Goal: Information Seeking & Learning: Learn about a topic

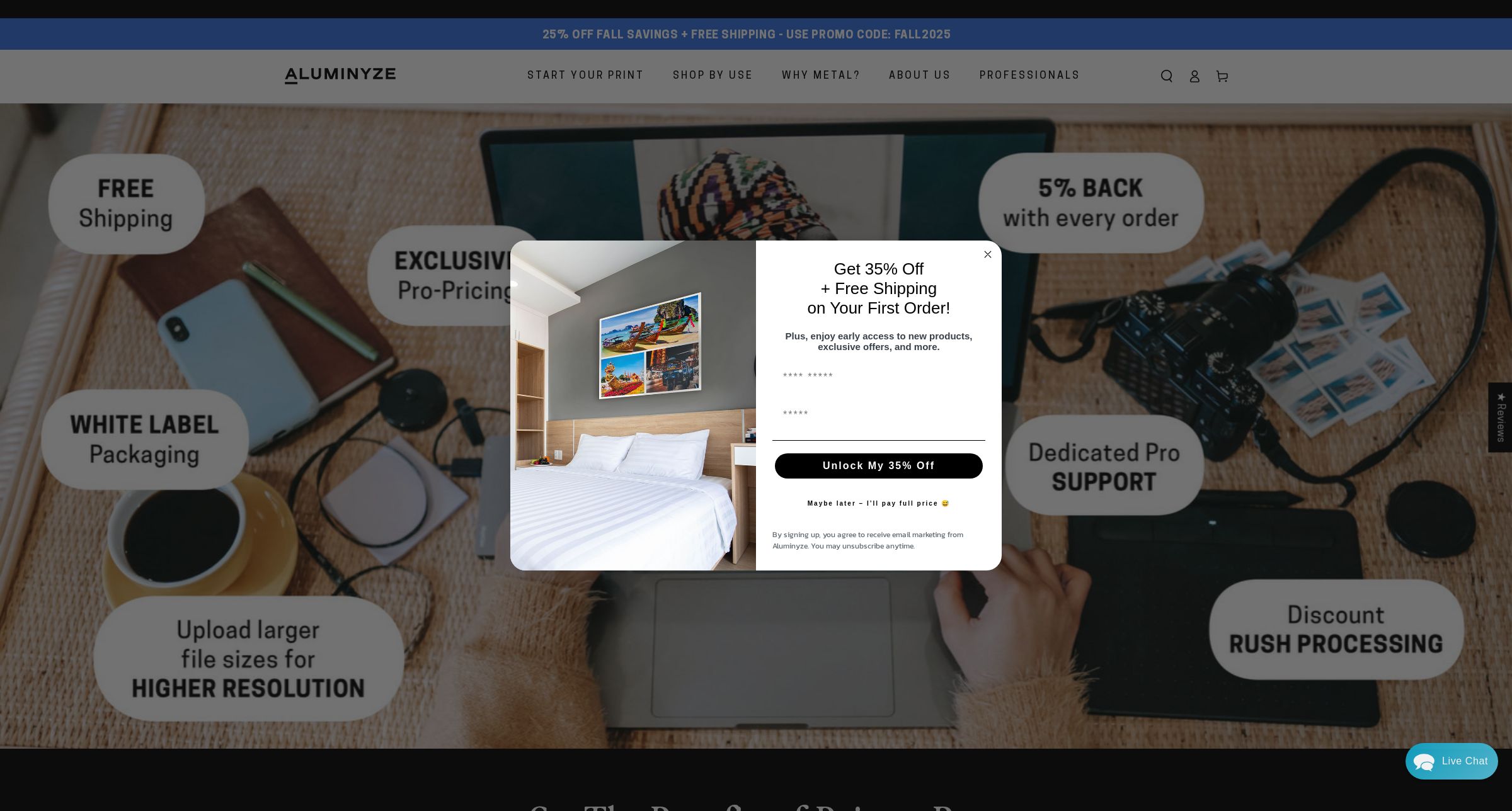
click at [985, 252] on icon "Close dialog" at bounding box center [988, 255] width 6 height 6
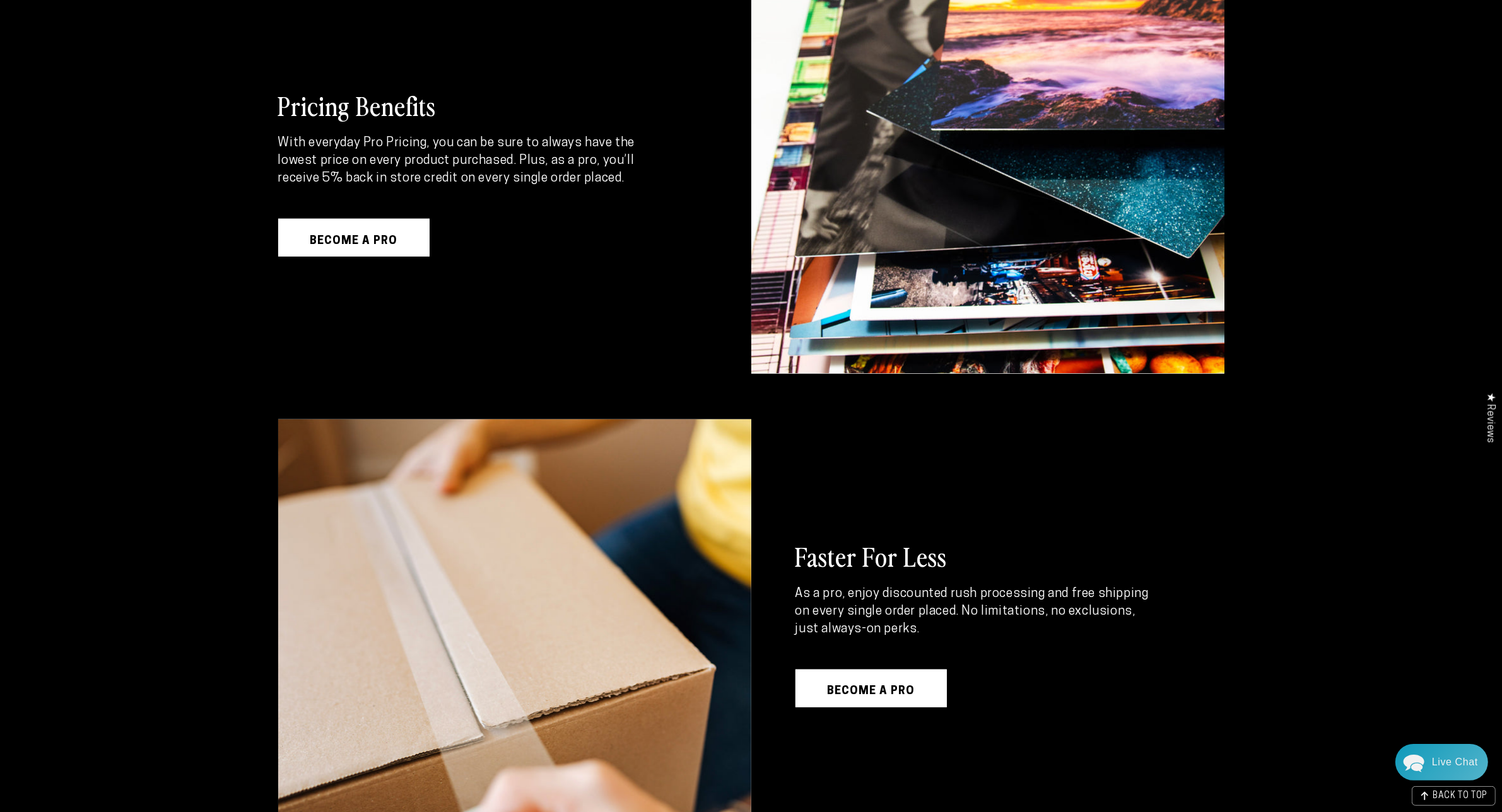
scroll to position [1104, 0]
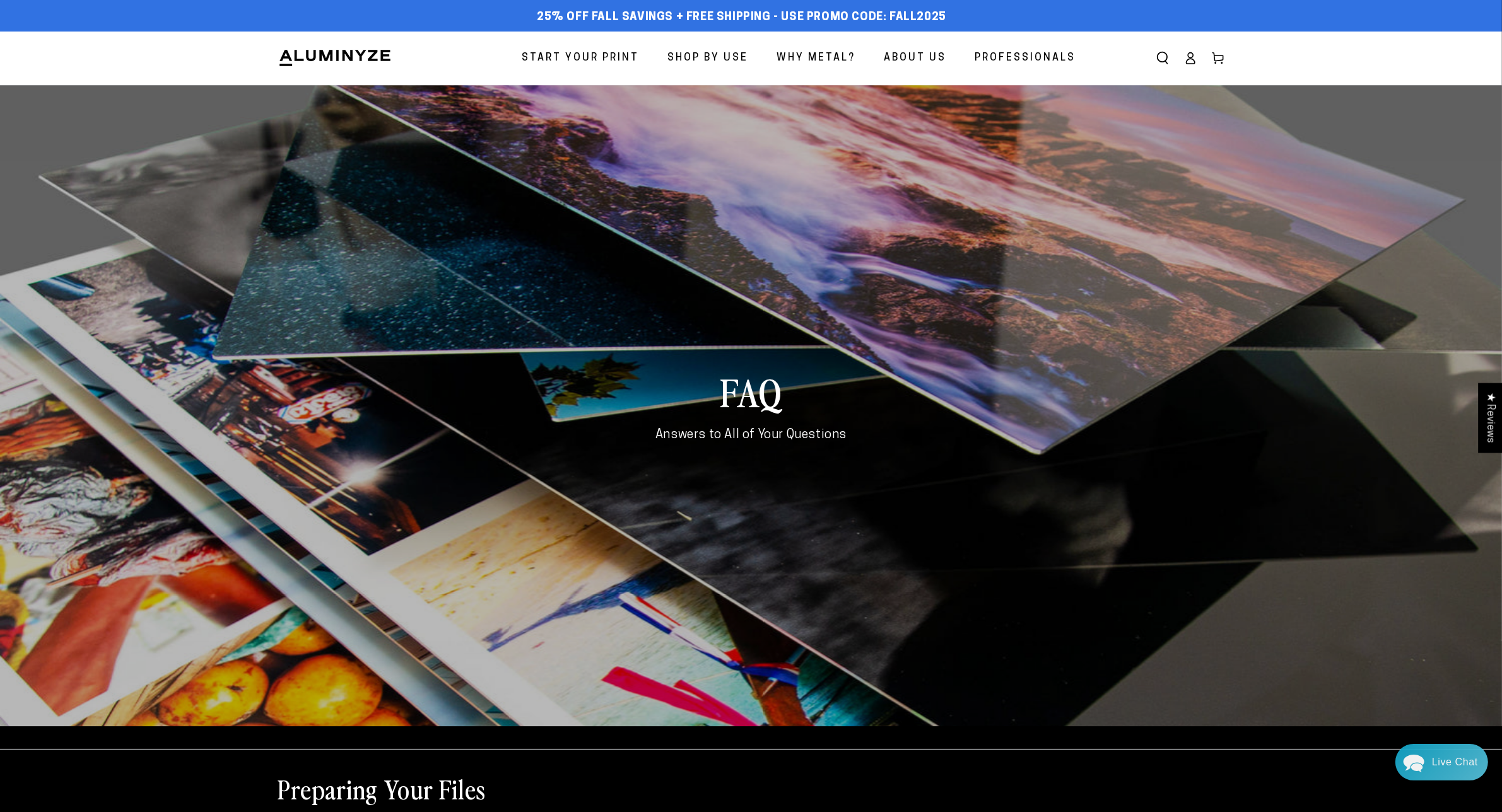
click at [1037, 55] on span "Professionals" at bounding box center [1026, 58] width 101 height 18
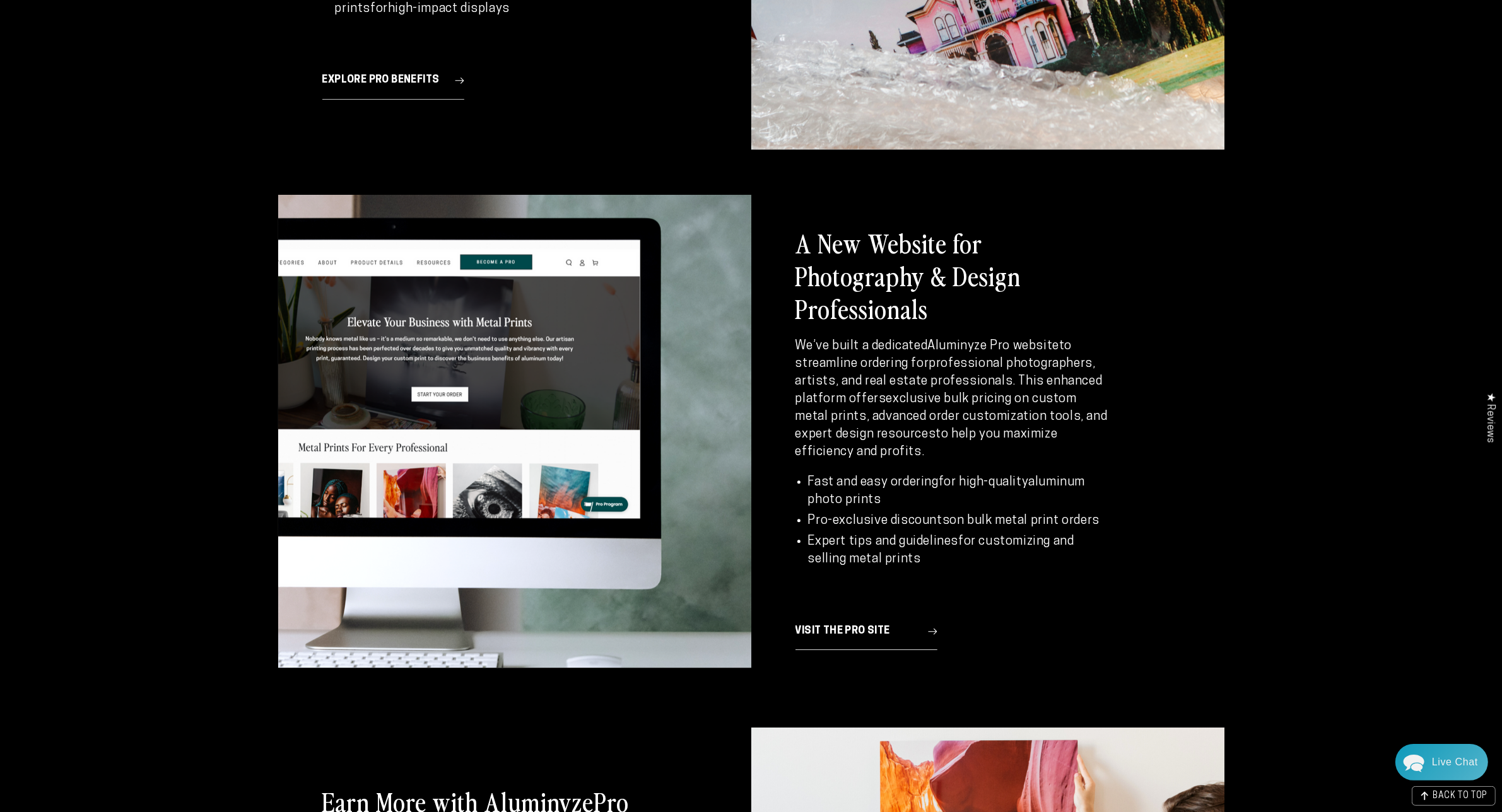
scroll to position [4099, 0]
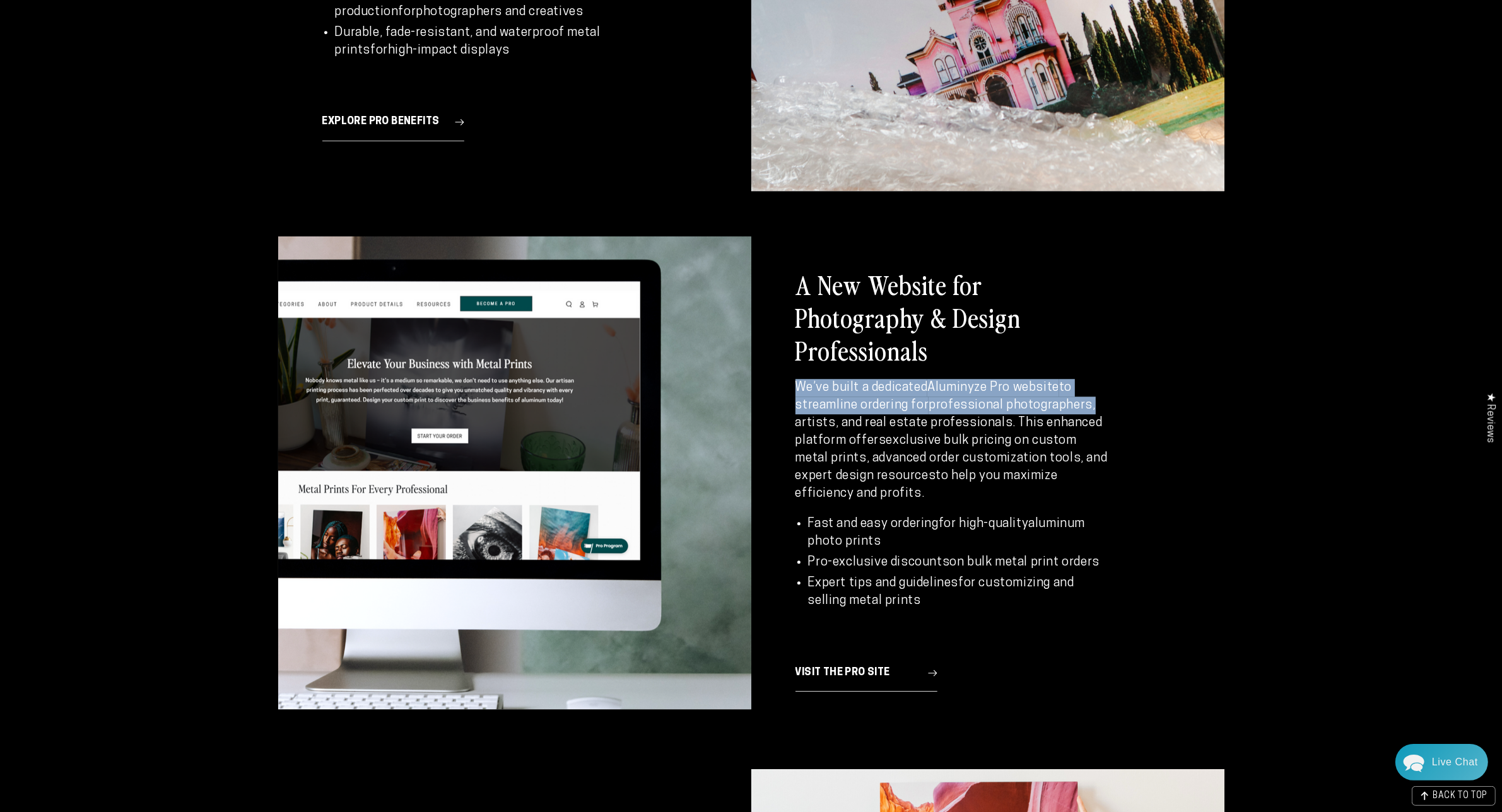
drag, startPoint x: 792, startPoint y: 339, endPoint x: 1115, endPoint y: 355, distance: 323.4
click at [1115, 355] on div "A New Website for Photography & Design Professionals We’ve built a dedicated Al…" at bounding box center [954, 480] width 404 height 487
copy p "We’ve built a dedicated Aluminyze Pro website to streamline ordering for profes…"
click at [1272, 283] on section "A New Website for Photography & Design Professionals We’ve built a dedicated Al…" at bounding box center [751, 480] width 1502 height 533
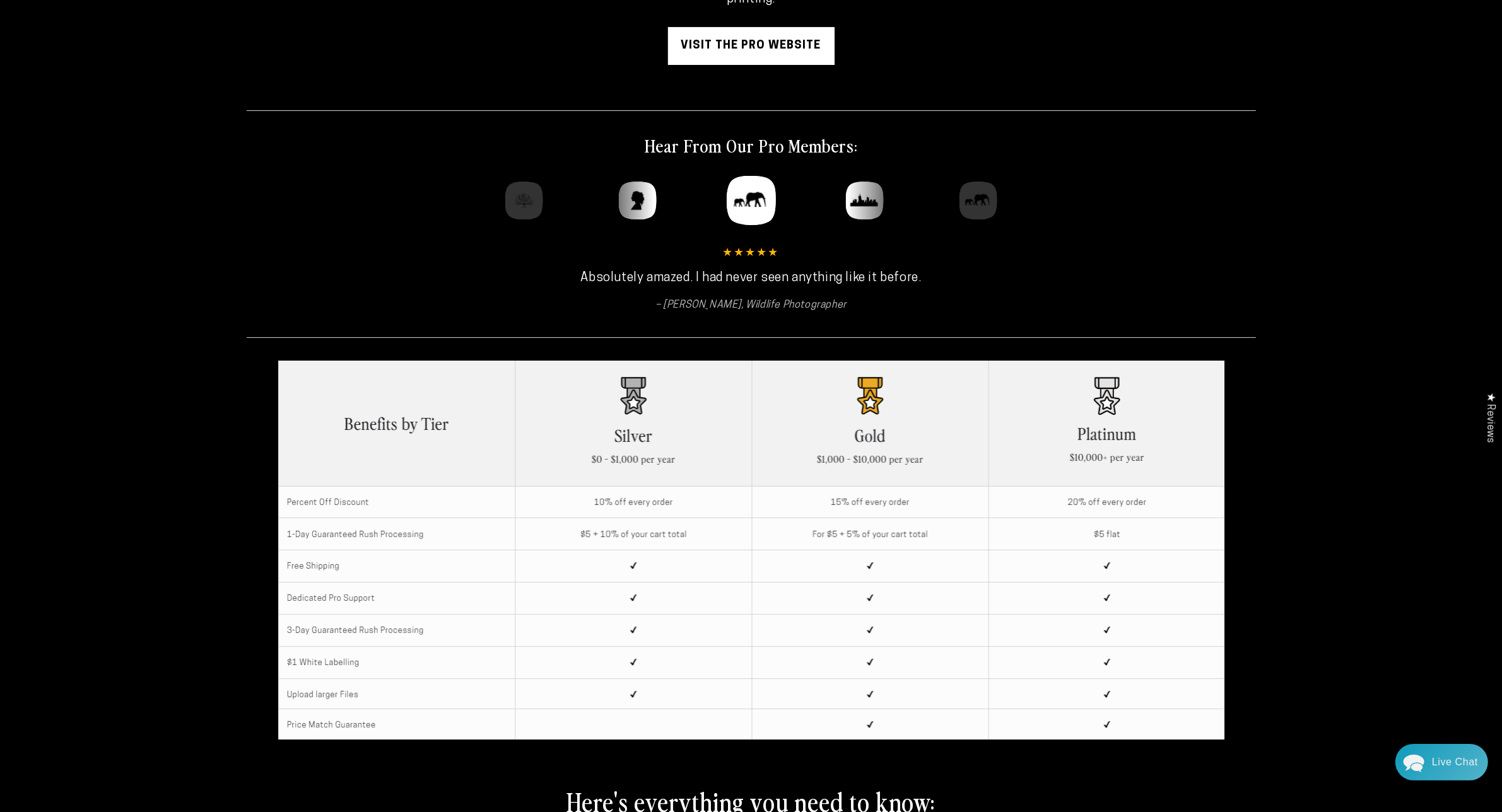
scroll to position [0, 0]
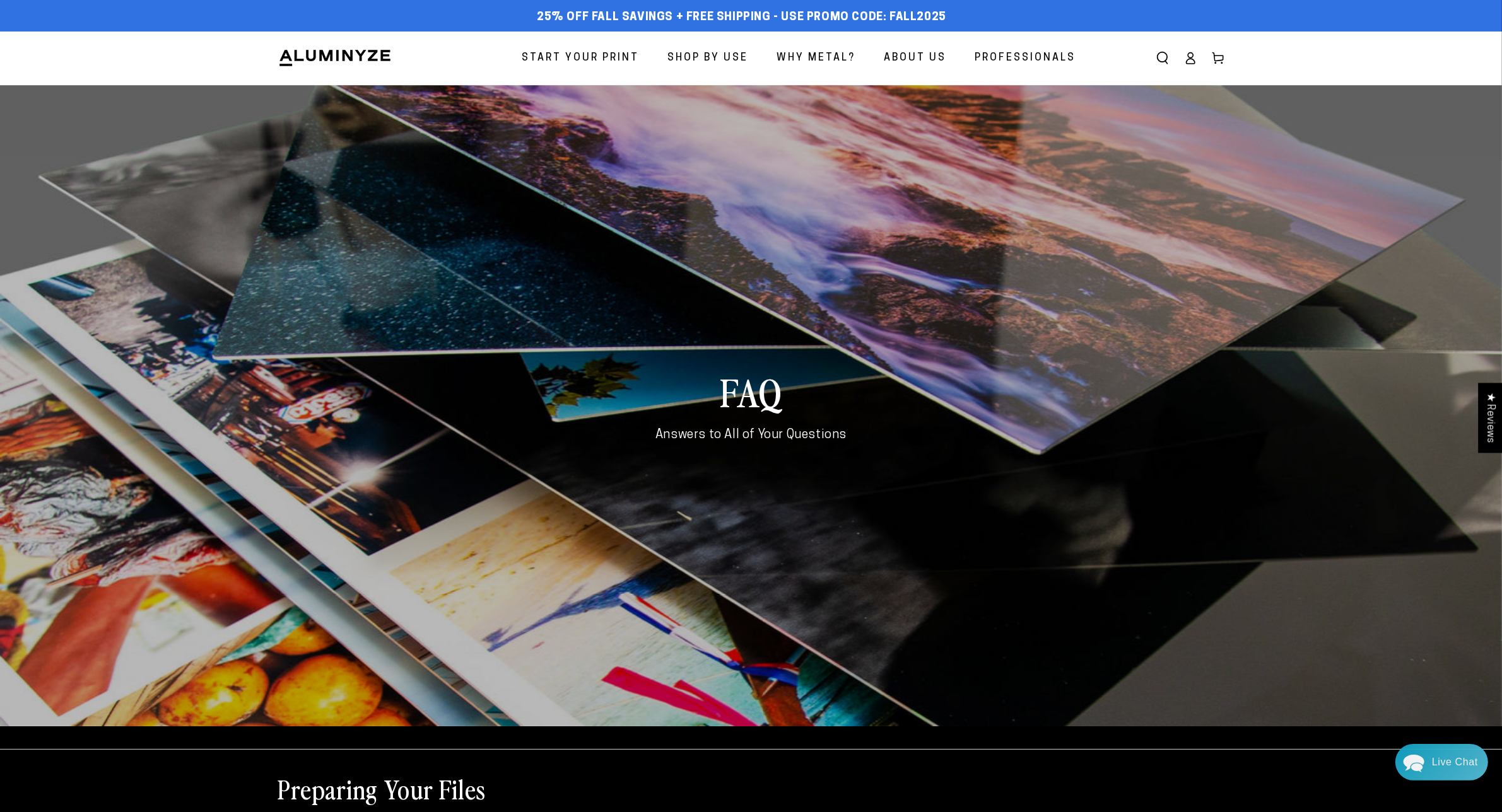
click at [808, 57] on span "Why Metal?" at bounding box center [816, 58] width 79 height 18
click at [1014, 61] on span "Professionals" at bounding box center [1026, 58] width 101 height 18
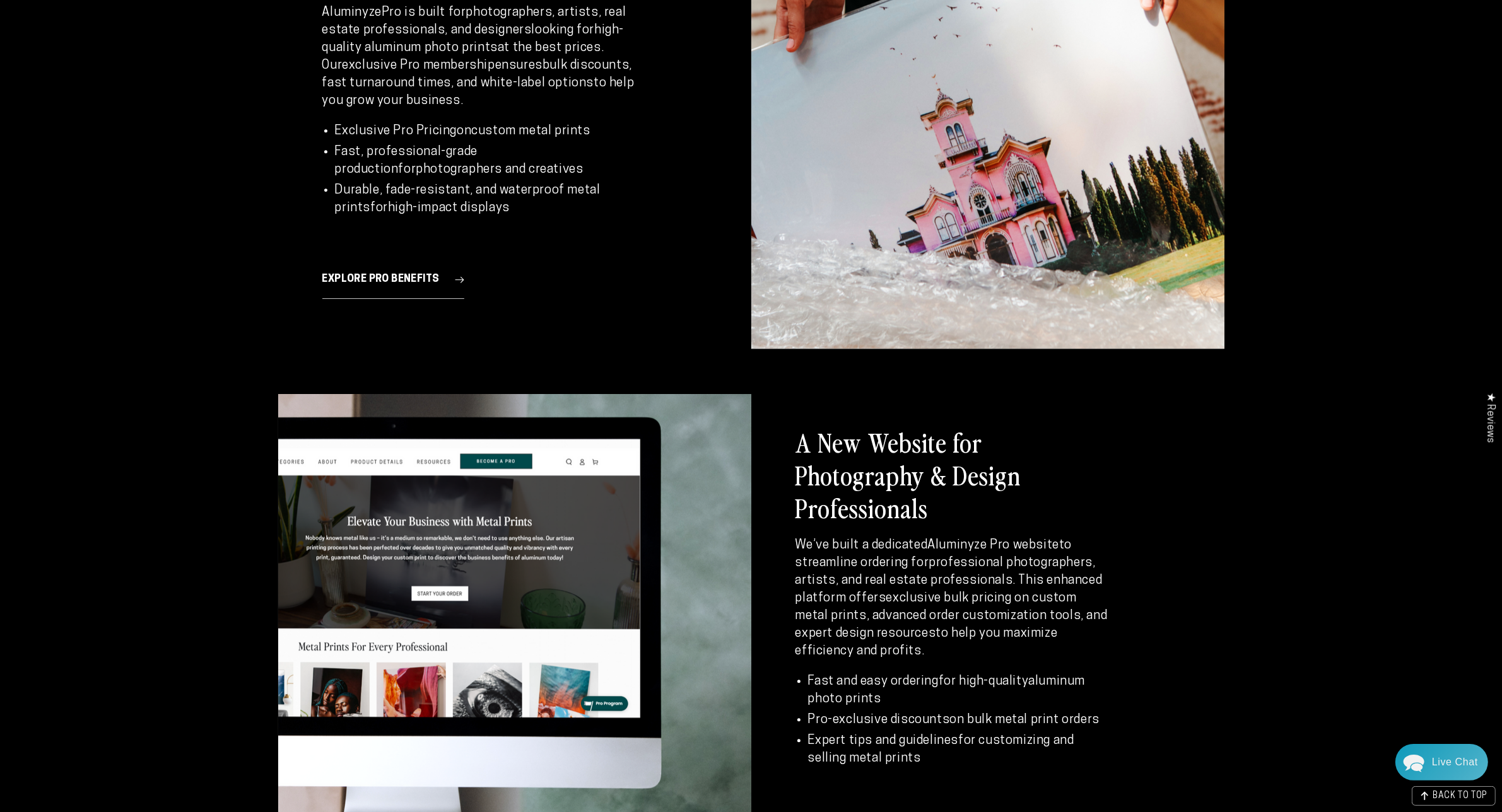
scroll to position [4178, 0]
